Goal: Understand process/instructions: Learn how to perform a task or action

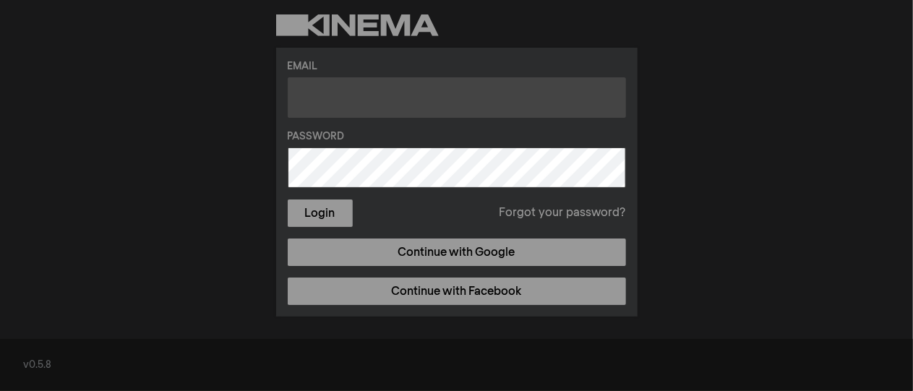
click at [353, 108] on input "text" at bounding box center [457, 97] width 338 height 40
type input "[EMAIL_ADDRESS][DOMAIN_NAME]"
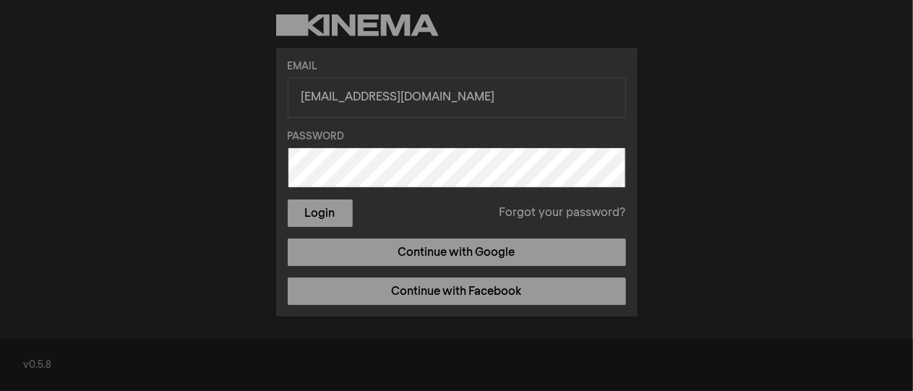
click at [288, 199] on button "Login" at bounding box center [320, 212] width 65 height 27
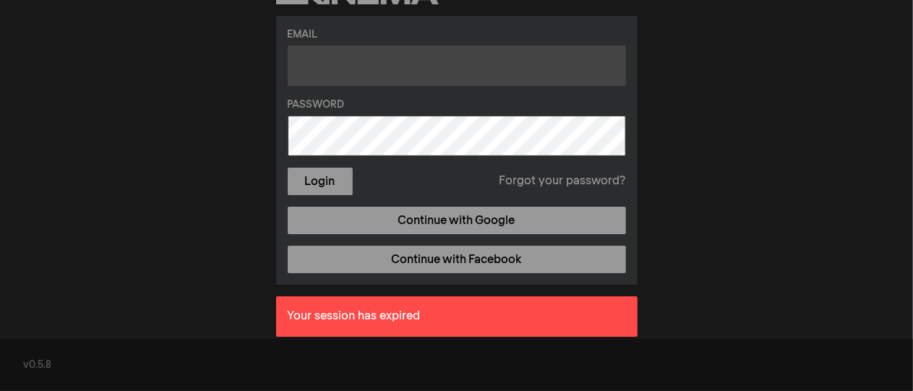
click at [356, 80] on input "text" at bounding box center [457, 66] width 338 height 40
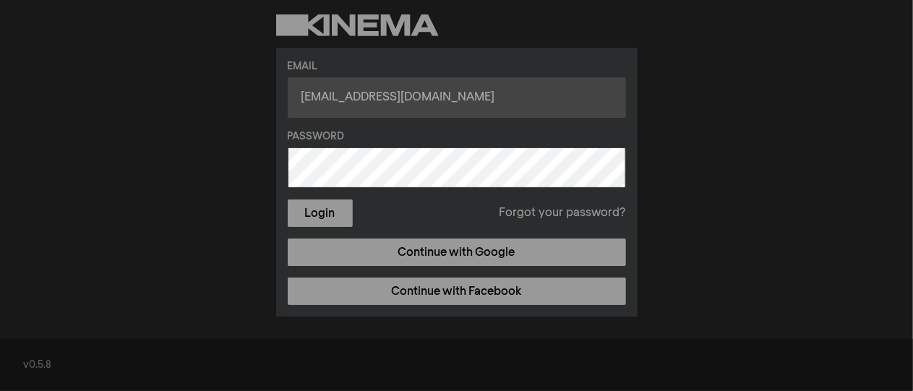
type input "[EMAIL_ADDRESS][DOMAIN_NAME]"
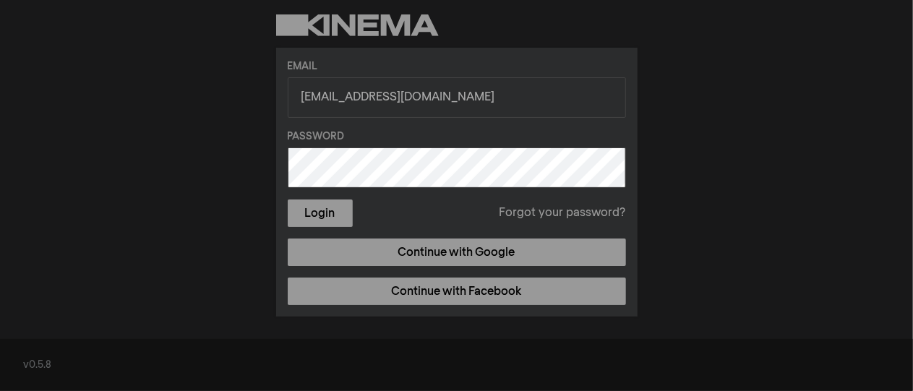
click at [288, 199] on button "Login" at bounding box center [320, 212] width 65 height 27
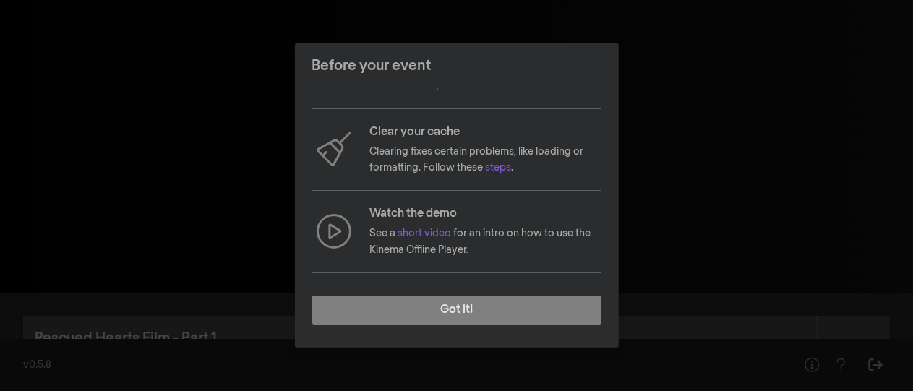
scroll to position [136, 0]
click at [499, 166] on link "steps" at bounding box center [499, 167] width 26 height 10
click at [434, 228] on link "short video" at bounding box center [424, 233] width 53 height 10
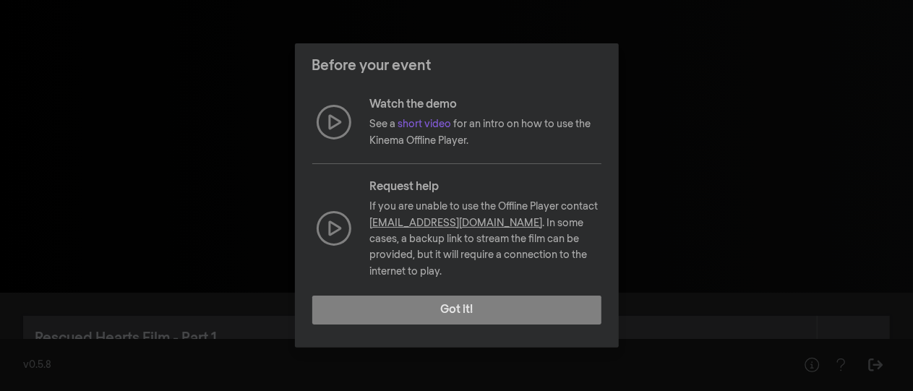
scroll to position [113, 0]
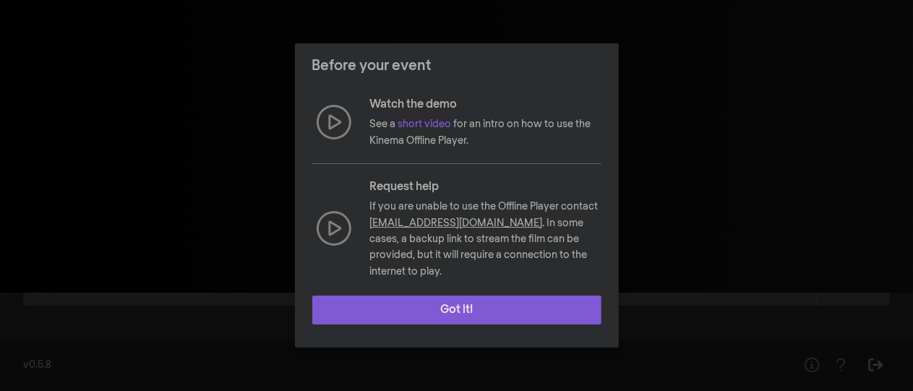
click at [479, 305] on button "Got it!" at bounding box center [456, 310] width 289 height 29
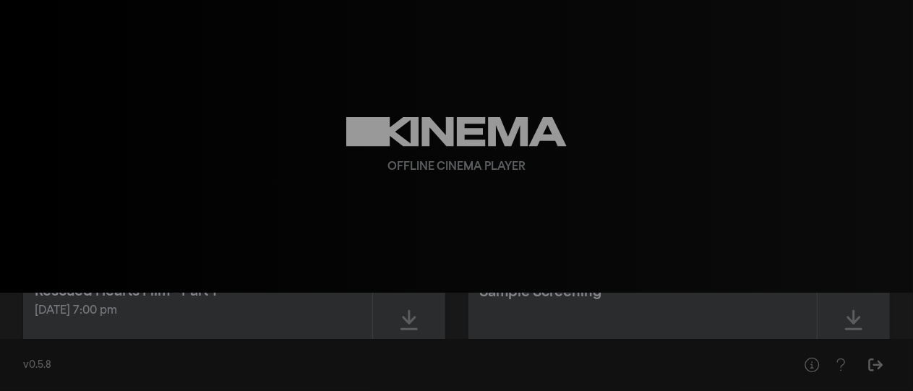
scroll to position [55, 0]
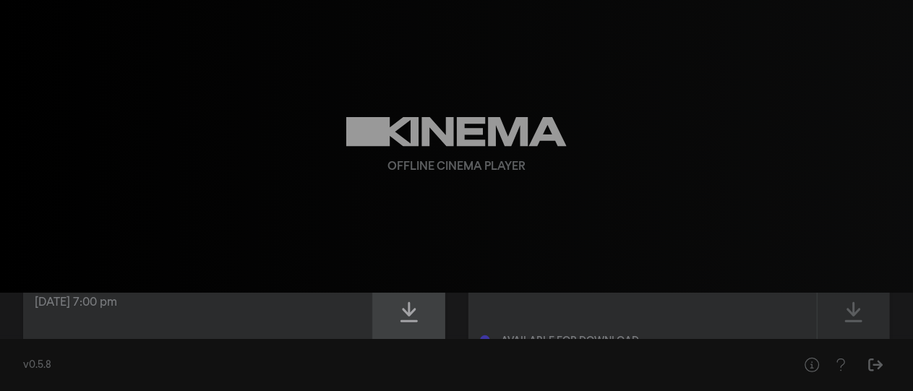
click at [410, 317] on icon at bounding box center [408, 312] width 17 height 23
